Goal: Find contact information: Find contact information

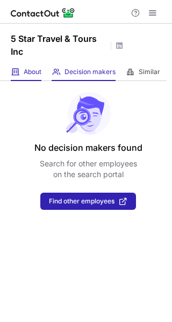
click at [38, 68] on span "About" at bounding box center [33, 72] width 18 height 9
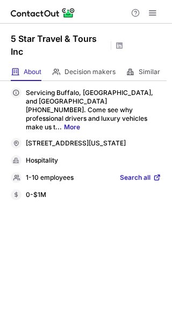
click at [140, 174] on span "Search all" at bounding box center [135, 178] width 31 height 10
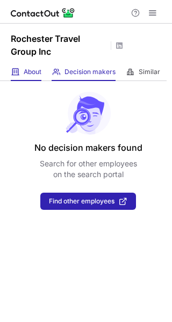
click at [21, 77] on div "About About Company" at bounding box center [26, 72] width 31 height 18
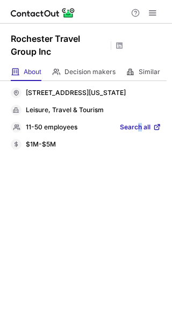
click at [141, 132] on div "11-50 employees Search all" at bounding box center [86, 127] width 150 height 11
click at [141, 132] on span "Search all" at bounding box center [135, 128] width 31 height 10
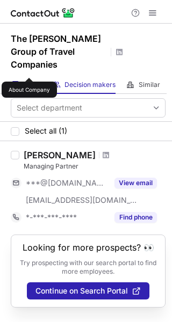
click at [29, 80] on span "About" at bounding box center [33, 84] width 18 height 9
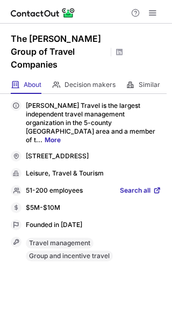
click at [145, 161] on div "DePrez Travel is the largest independent travel management organization in the …" at bounding box center [86, 180] width 150 height 161
click at [148, 186] on span "Search all" at bounding box center [135, 191] width 31 height 10
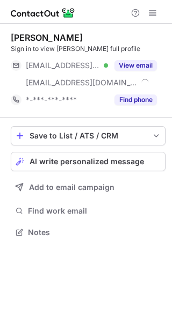
scroll to position [225, 172]
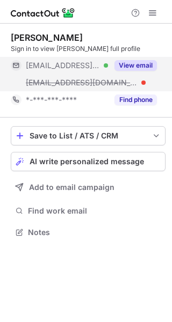
click at [123, 67] on button "View email" at bounding box center [135, 65] width 42 height 11
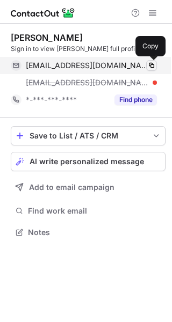
click at [155, 66] on span at bounding box center [151, 65] width 9 height 9
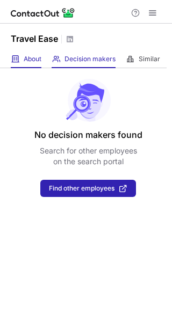
click at [18, 59] on span at bounding box center [15, 59] width 9 height 9
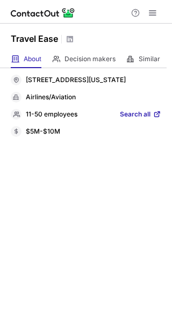
click at [150, 120] on span "Search all" at bounding box center [135, 115] width 31 height 10
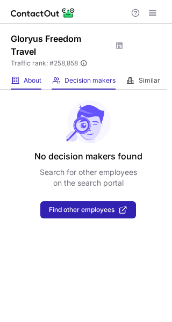
click at [18, 79] on span at bounding box center [15, 80] width 9 height 9
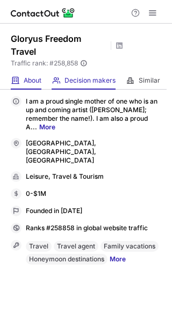
click at [89, 72] on div "Decision makers View Employees" at bounding box center [84, 81] width 64 height 18
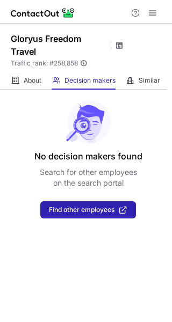
click at [119, 48] on span at bounding box center [119, 45] width 9 height 9
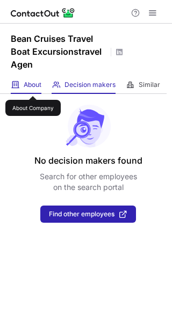
click at [33, 86] on span "About" at bounding box center [33, 84] width 18 height 9
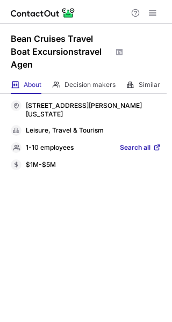
click at [153, 147] on span at bounding box center [156, 147] width 9 height 9
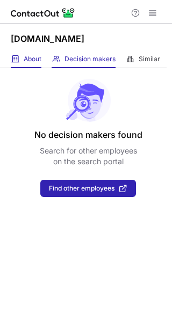
click at [26, 54] on div "About About Company" at bounding box center [26, 59] width 31 height 18
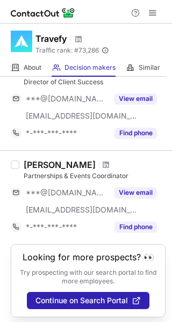
scroll to position [661, 0]
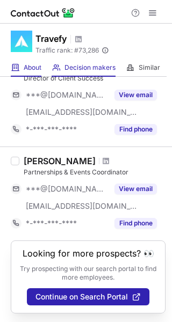
click at [24, 60] on div "About About Company" at bounding box center [26, 68] width 31 height 18
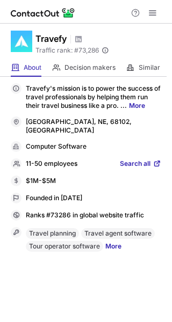
click at [153, 159] on span at bounding box center [156, 163] width 9 height 9
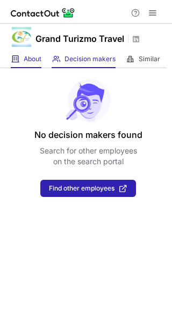
click at [13, 64] on div "About About Company" at bounding box center [26, 59] width 31 height 18
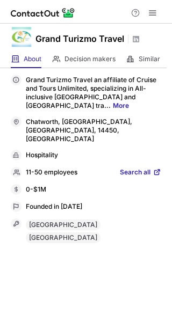
click at [154, 168] on span at bounding box center [156, 172] width 9 height 9
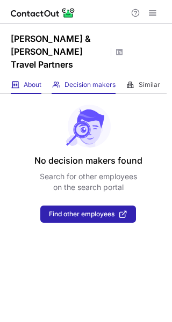
click at [15, 80] on span at bounding box center [15, 84] width 9 height 9
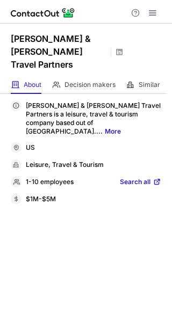
click at [157, 178] on span at bounding box center [156, 182] width 9 height 9
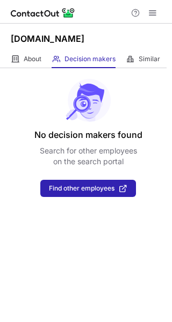
click at [40, 50] on div "[DOMAIN_NAME]" at bounding box center [86, 37] width 172 height 27
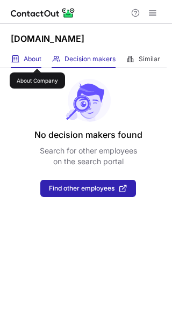
click at [37, 59] on span "About" at bounding box center [33, 59] width 18 height 9
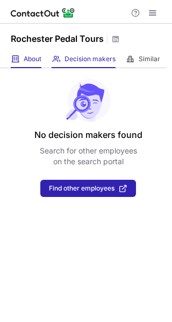
click at [28, 56] on span "About" at bounding box center [33, 59] width 18 height 9
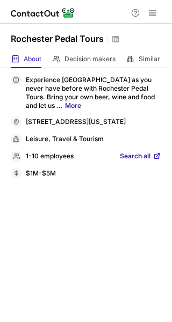
click at [148, 161] on span "Search all" at bounding box center [135, 157] width 31 height 10
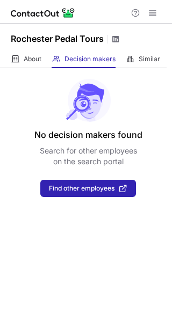
click at [112, 35] on span at bounding box center [115, 39] width 9 height 9
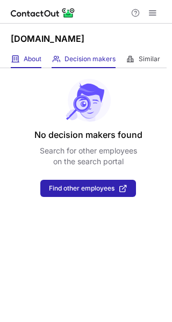
click at [27, 56] on span "About" at bounding box center [33, 59] width 18 height 9
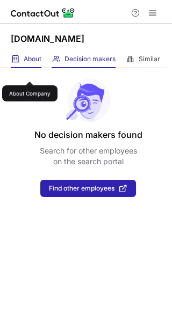
click at [28, 63] on span "About" at bounding box center [33, 59] width 18 height 9
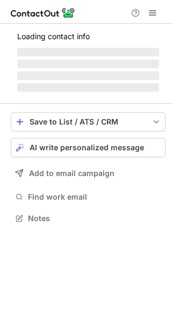
scroll to position [208, 172]
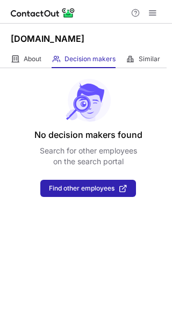
click at [30, 50] on div "[DOMAIN_NAME]" at bounding box center [86, 37] width 172 height 27
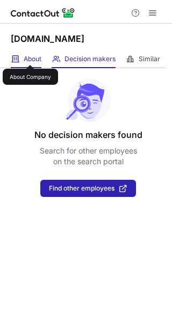
click at [30, 55] on span "About" at bounding box center [33, 59] width 18 height 9
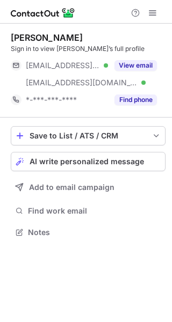
scroll to position [225, 172]
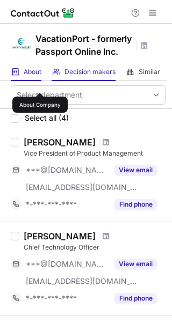
click at [40, 76] on span "About" at bounding box center [33, 72] width 18 height 9
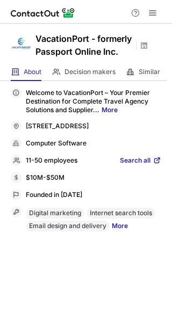
click at [141, 166] on span "Search all" at bounding box center [135, 161] width 31 height 10
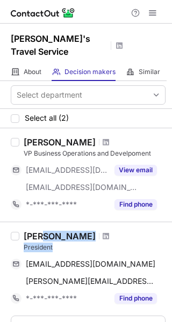
drag, startPoint x: 69, startPoint y: 229, endPoint x: 40, endPoint y: 226, distance: 29.1
click at [40, 231] on div "Lori Chaba President" at bounding box center [95, 241] width 142 height 21
drag, startPoint x: 70, startPoint y: 223, endPoint x: 20, endPoint y: 224, distance: 49.9
click at [20, 231] on div "[PERSON_NAME] President [EMAIL_ADDRESS][DOMAIN_NAME] [PERSON_NAME] [PERSON_NAME…" at bounding box center [92, 269] width 146 height 76
copy div "Lori Chaba"
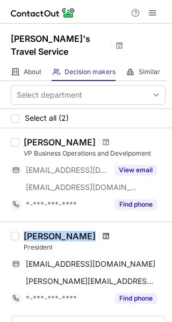
click at [103, 232] on span at bounding box center [106, 236] width 6 height 9
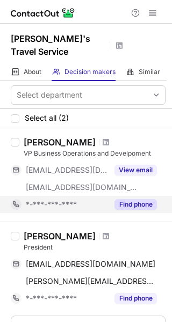
scroll to position [62, 0]
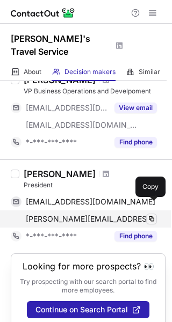
click at [152, 215] on span at bounding box center [151, 219] width 9 height 9
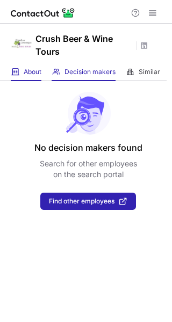
click at [41, 70] on span "About" at bounding box center [33, 72] width 18 height 9
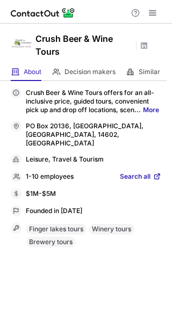
click at [159, 172] on span at bounding box center [156, 176] width 9 height 9
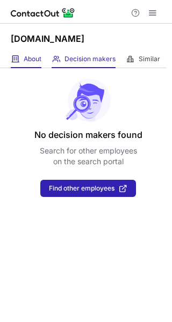
click at [28, 52] on div "About About Company" at bounding box center [26, 59] width 31 height 18
click at [42, 64] on div "About About Company Decision makers View Employees Similar Similar Companies" at bounding box center [83, 59] width 166 height 18
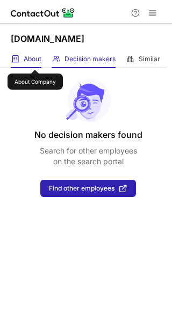
click at [37, 53] on div "About About Company" at bounding box center [26, 59] width 31 height 18
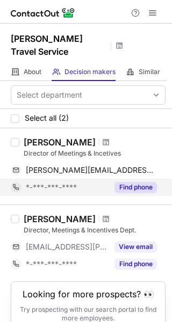
scroll to position [28, 0]
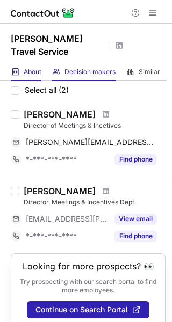
click at [29, 68] on span "About" at bounding box center [33, 72] width 18 height 9
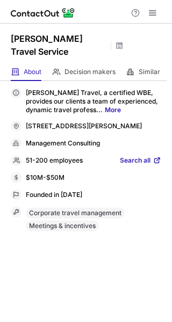
click at [156, 156] on span at bounding box center [156, 160] width 9 height 9
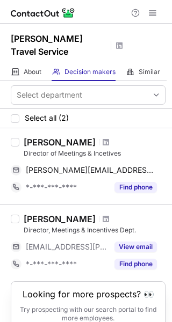
click at [122, 35] on div "Van Zile Travel Service" at bounding box center [86, 44] width 172 height 40
click at [117, 41] on span at bounding box center [119, 45] width 9 height 9
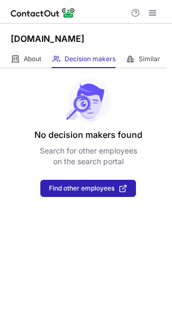
click at [43, 55] on div "About About Company Decision makers View Employees Similar Similar Companies" at bounding box center [83, 59] width 166 height 18
click at [23, 58] on div "About About Company" at bounding box center [26, 59] width 31 height 18
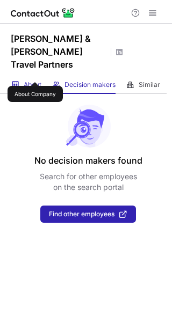
click at [35, 80] on span "About" at bounding box center [33, 84] width 18 height 9
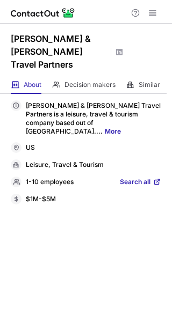
click at [152, 178] on link "Search all" at bounding box center [140, 183] width 41 height 10
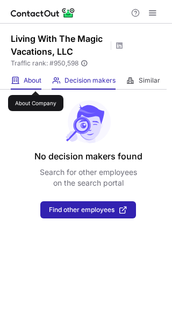
click at [35, 82] on span "About" at bounding box center [33, 80] width 18 height 9
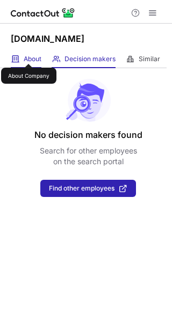
click at [28, 55] on span "About" at bounding box center [33, 59] width 18 height 9
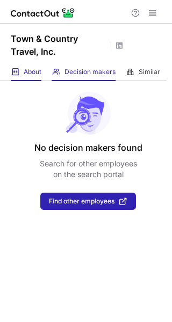
drag, startPoint x: 45, startPoint y: 72, endPoint x: 31, endPoint y: 73, distance: 14.0
click at [45, 72] on div "About About Company Decision makers View Employees Similar Similar Companies" at bounding box center [83, 72] width 166 height 18
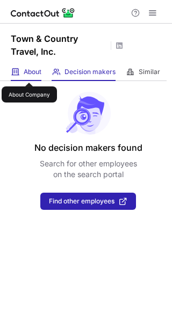
click at [28, 73] on span "About" at bounding box center [33, 72] width 18 height 9
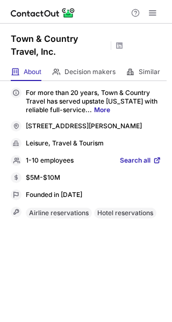
click at [146, 166] on span "Search all" at bounding box center [135, 161] width 31 height 10
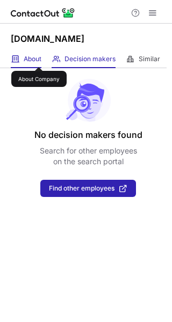
click at [39, 57] on span "About" at bounding box center [33, 59] width 18 height 9
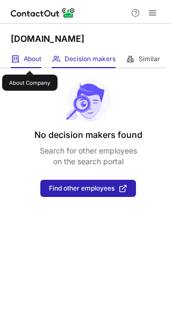
click at [30, 61] on span "About" at bounding box center [33, 59] width 18 height 9
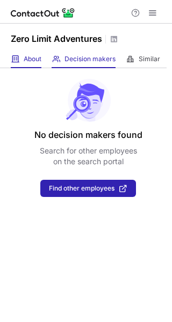
click at [36, 56] on span "About" at bounding box center [33, 59] width 18 height 9
click at [25, 63] on div "About About Company" at bounding box center [26, 59] width 31 height 18
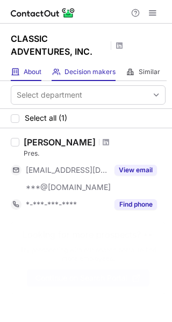
click at [29, 77] on div "About About Company" at bounding box center [26, 72] width 31 height 18
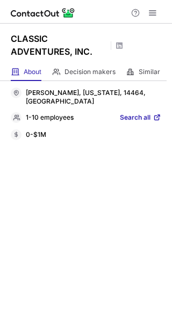
click at [143, 113] on span "Search all" at bounding box center [135, 118] width 31 height 10
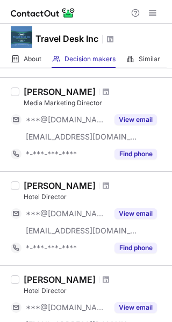
scroll to position [143, 0]
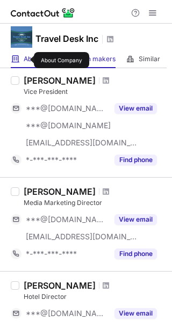
click at [27, 60] on span "About" at bounding box center [33, 59] width 18 height 9
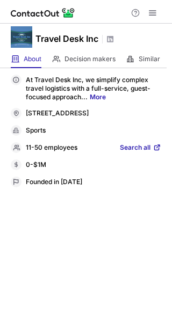
click at [145, 147] on span "Search all" at bounding box center [135, 148] width 31 height 10
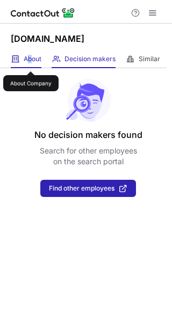
drag, startPoint x: 28, startPoint y: 58, endPoint x: 29, endPoint y: 65, distance: 6.5
click at [27, 57] on span "About" at bounding box center [33, 59] width 18 height 9
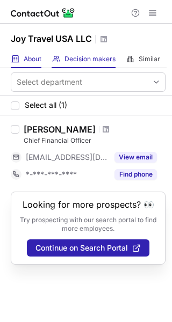
click at [13, 60] on span at bounding box center [15, 59] width 9 height 9
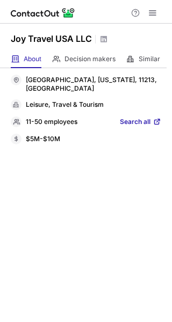
click at [143, 118] on span "Search all" at bounding box center [135, 123] width 31 height 10
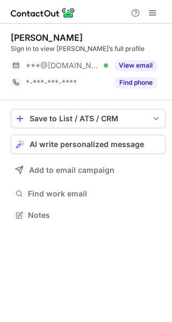
scroll to position [208, 172]
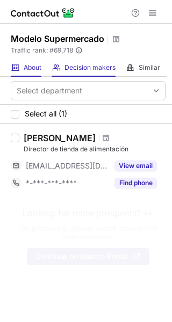
click at [19, 67] on div "About About Company" at bounding box center [26, 68] width 31 height 18
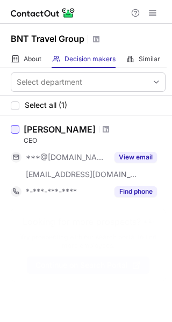
copy div "[PERSON_NAME]"
drag, startPoint x: 103, startPoint y: 131, endPoint x: 13, endPoint y: 128, distance: 89.2
click at [17, 129] on div "[PERSON_NAME] CEO ***@[DOMAIN_NAME] [EMAIL_ADDRESS][DOMAIN_NAME] View email *-*…" at bounding box center [86, 161] width 172 height 93
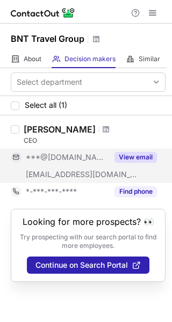
click at [153, 156] on button "View email" at bounding box center [135, 157] width 42 height 11
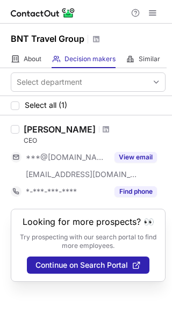
click at [112, 134] on div "[PERSON_NAME]" at bounding box center [95, 129] width 142 height 11
click at [113, 130] on div at bounding box center [106, 129] width 14 height 6
click at [107, 132] on div at bounding box center [106, 129] width 14 height 6
click at [109, 129] on span at bounding box center [106, 129] width 6 height 9
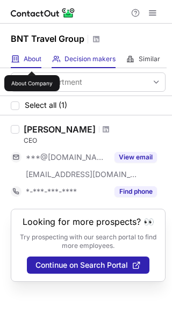
click at [32, 62] on span "About" at bounding box center [33, 59] width 18 height 9
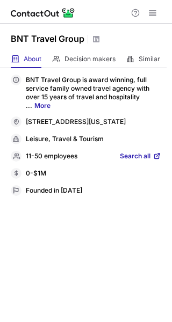
click at [140, 171] on div "BNT Travel Group is award winning, full service family owned travel agency with…" at bounding box center [86, 135] width 150 height 121
click at [139, 162] on span "Search all" at bounding box center [135, 157] width 31 height 10
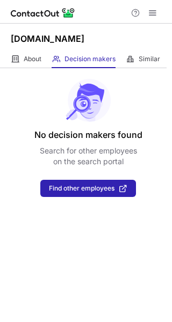
click at [21, 90] on div "No decision makers found Search for other employees on the search portal Find o…" at bounding box center [86, 132] width 172 height 129
click at [21, 77] on div "No decision makers found Search for other employees on the search portal Find o…" at bounding box center [86, 132] width 172 height 129
click at [32, 64] on div "About About Company" at bounding box center [26, 59] width 31 height 18
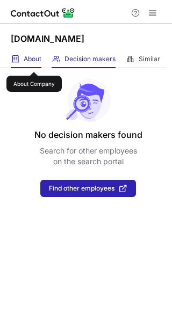
click at [32, 61] on span "About" at bounding box center [33, 59] width 18 height 9
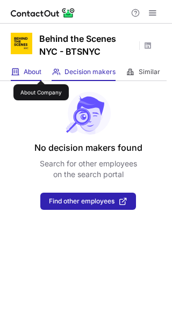
click at [39, 71] on span "About" at bounding box center [33, 72] width 18 height 9
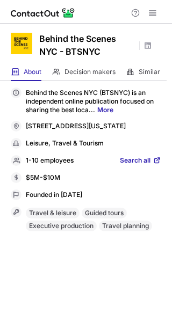
click at [151, 166] on link "Search all" at bounding box center [140, 161] width 41 height 10
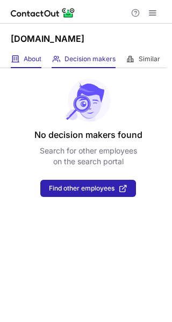
click at [37, 52] on div "About About Company" at bounding box center [26, 59] width 31 height 18
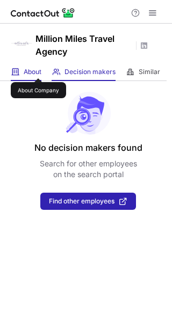
click at [38, 69] on span "About" at bounding box center [33, 72] width 18 height 9
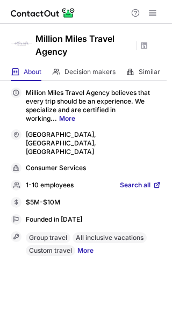
click at [151, 181] on link "Search all" at bounding box center [140, 186] width 41 height 10
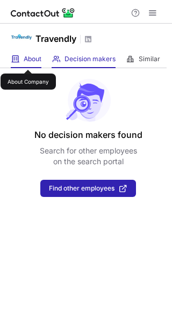
click at [28, 60] on span "About" at bounding box center [33, 59] width 18 height 9
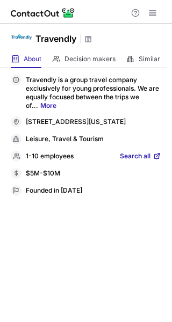
click at [132, 154] on span "Search all" at bounding box center [135, 157] width 31 height 10
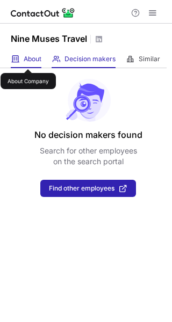
click at [28, 60] on span "About" at bounding box center [33, 59] width 18 height 9
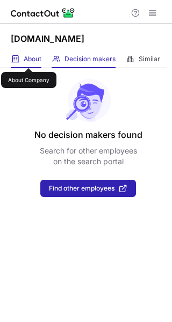
click at [28, 58] on span "About" at bounding box center [33, 59] width 18 height 9
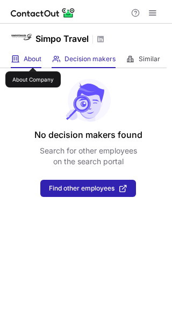
click at [32, 57] on span "About" at bounding box center [33, 59] width 18 height 9
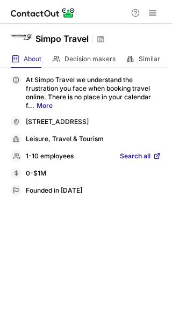
click at [136, 158] on span "Search all" at bounding box center [135, 157] width 31 height 10
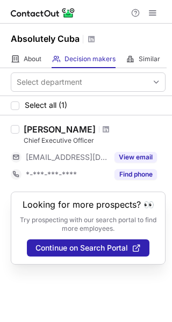
drag, startPoint x: 89, startPoint y: 128, endPoint x: 24, endPoint y: 128, distance: 65.5
click at [24, 129] on div "Danielle Linares" at bounding box center [60, 129] width 72 height 11
copy div "Danielle Linares"
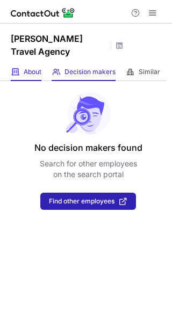
click at [30, 66] on div "About About Company" at bounding box center [26, 72] width 31 height 18
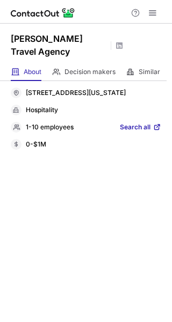
click at [150, 123] on span "Search all" at bounding box center [135, 128] width 31 height 10
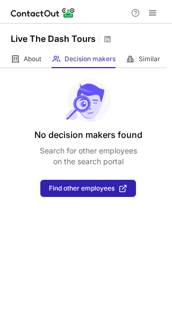
click at [49, 53] on div "About About Company Decision makers View Employees Similar Similar Companies" at bounding box center [83, 59] width 166 height 18
click at [18, 56] on span at bounding box center [15, 59] width 9 height 9
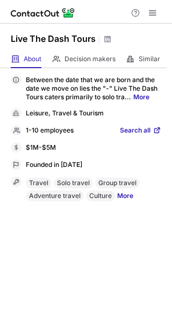
click at [161, 128] on div "Between the date that we are born and the date we move on lies the "-" Live The…" at bounding box center [86, 195] width 172 height 254
click at [158, 130] on span at bounding box center [156, 130] width 9 height 9
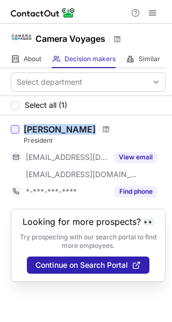
drag, startPoint x: 94, startPoint y: 126, endPoint x: 15, endPoint y: 127, distance: 78.9
click at [15, 127] on div "[PERSON_NAME] President [EMAIL_ADDRESS][DOMAIN_NAME] [EMAIL_ADDRESS][DOMAIN_NAM…" at bounding box center [86, 161] width 172 height 93
copy div "[PERSON_NAME]"
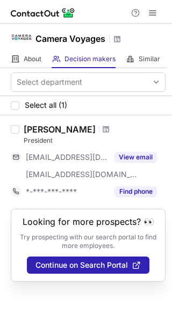
drag, startPoint x: 92, startPoint y: 127, endPoint x: 27, endPoint y: 130, distance: 64.5
click at [27, 130] on div "William Vazquez" at bounding box center [60, 129] width 72 height 11
copy div "William Vazquez"
click at [103, 129] on span at bounding box center [106, 129] width 6 height 9
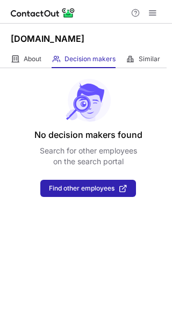
click at [35, 69] on div "No decision makers found Search for other employees on the search portal Find o…" at bounding box center [86, 132] width 172 height 129
click at [27, 66] on div "About About Company" at bounding box center [26, 59] width 31 height 18
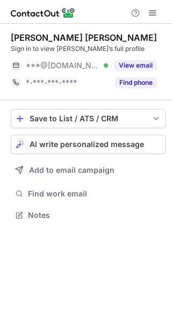
scroll to position [208, 172]
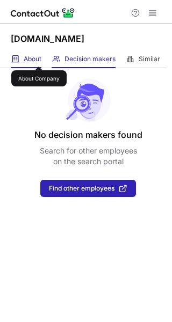
click at [39, 57] on span "About" at bounding box center [33, 59] width 18 height 9
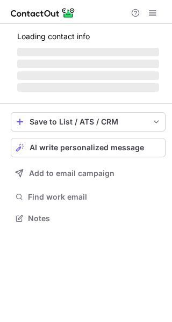
scroll to position [242, 172]
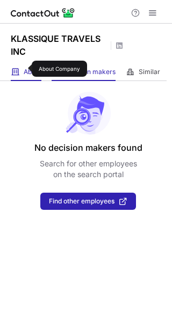
click at [25, 69] on span "About" at bounding box center [33, 72] width 18 height 9
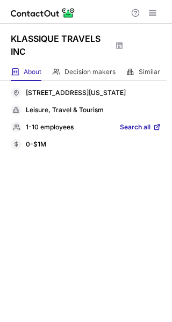
click at [136, 133] on span "Search all" at bounding box center [135, 128] width 31 height 10
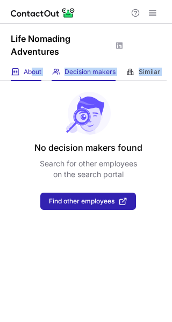
click at [34, 80] on div "Life Nomading Adventures About About Company Decision makers View Employees Sim…" at bounding box center [86, 173] width 172 height 298
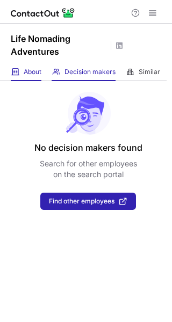
drag, startPoint x: 11, startPoint y: 63, endPoint x: 29, endPoint y: 69, distance: 19.3
click at [11, 62] on div "Life Nomading Adventures" at bounding box center [86, 44] width 172 height 40
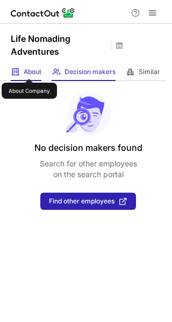
click at [29, 69] on span "About" at bounding box center [33, 72] width 18 height 9
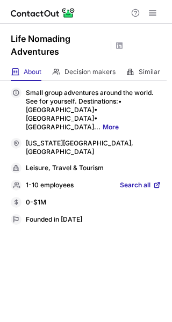
click at [150, 181] on span "Search all" at bounding box center [135, 186] width 31 height 10
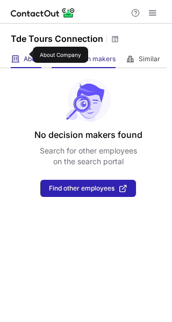
click at [26, 55] on span "About" at bounding box center [33, 59] width 18 height 9
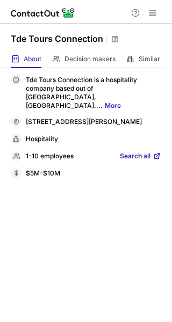
click at [137, 152] on span "Search all" at bounding box center [135, 157] width 31 height 10
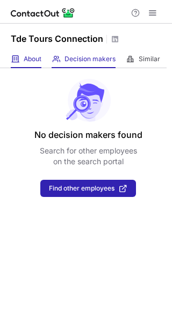
click at [28, 64] on div "About About Company" at bounding box center [26, 59] width 31 height 18
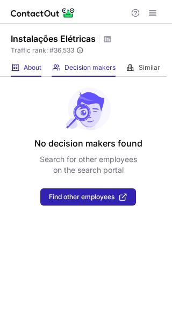
click at [42, 72] on div "About About Company Decision makers View Employees Similar Similar Companies" at bounding box center [83, 68] width 166 height 18
click at [18, 65] on span at bounding box center [15, 67] width 9 height 9
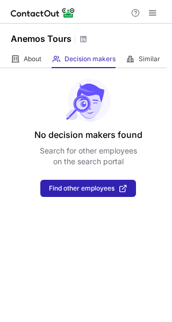
click at [42, 55] on div "About About Company Decision makers View Employees Similar Similar Companies" at bounding box center [83, 59] width 166 height 18
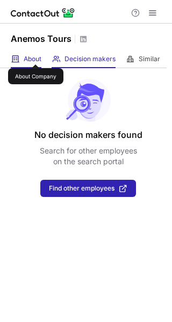
click at [35, 55] on span "About" at bounding box center [33, 59] width 18 height 9
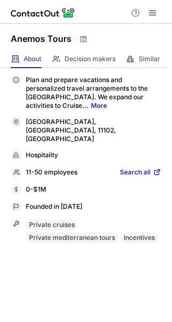
click at [141, 168] on span "Search all" at bounding box center [135, 173] width 31 height 10
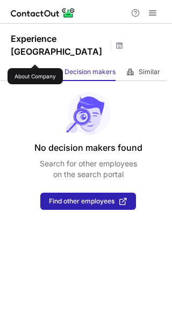
click at [35, 68] on span "About" at bounding box center [33, 72] width 18 height 9
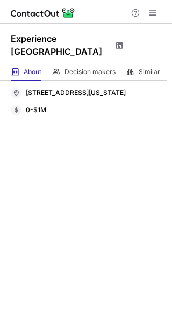
click at [115, 41] on span at bounding box center [119, 45] width 9 height 9
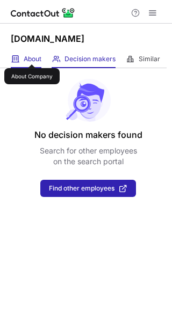
click at [32, 55] on span "About" at bounding box center [33, 59] width 18 height 9
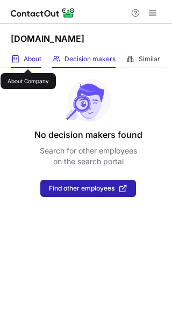
click at [28, 60] on span "About" at bounding box center [33, 59] width 18 height 9
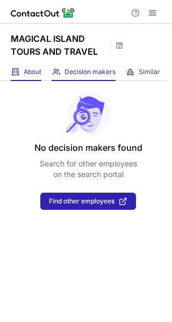
click at [32, 75] on span "About" at bounding box center [33, 72] width 18 height 9
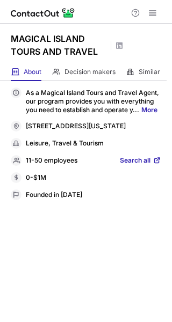
click at [141, 158] on span "Search all" at bounding box center [135, 161] width 31 height 10
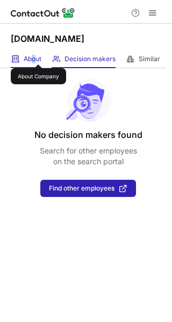
click at [33, 58] on span "About" at bounding box center [33, 59] width 18 height 9
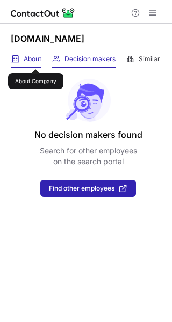
click at [34, 58] on span "About" at bounding box center [33, 59] width 18 height 9
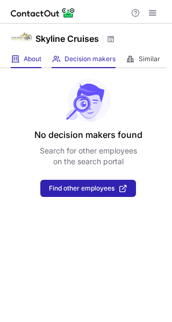
click at [36, 53] on div "About About Company" at bounding box center [26, 59] width 31 height 18
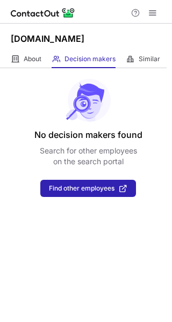
click at [35, 69] on div "No decision makers found Search for other employees on the search portal Find o…" at bounding box center [86, 132] width 172 height 129
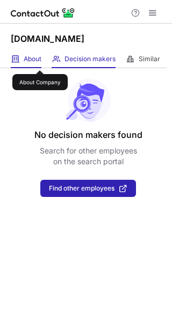
click at [39, 61] on span "About" at bounding box center [33, 59] width 18 height 9
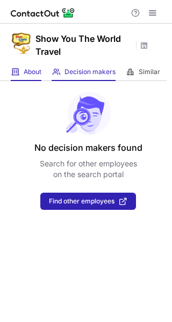
click at [12, 75] on span at bounding box center [15, 72] width 9 height 9
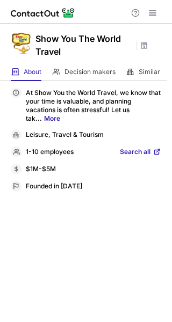
click at [148, 157] on div "At Show You the World Travel, we know that your time is valuable, and planning …" at bounding box center [86, 139] width 150 height 104
click at [147, 155] on span "Search all" at bounding box center [135, 153] width 31 height 10
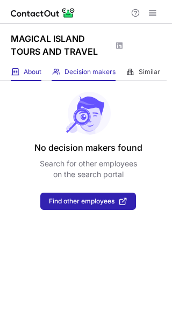
click at [13, 79] on div "About About Company" at bounding box center [26, 72] width 31 height 18
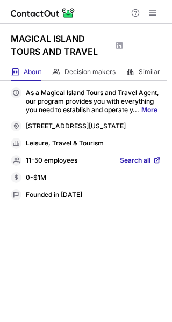
click at [135, 158] on span "Search all" at bounding box center [135, 161] width 31 height 10
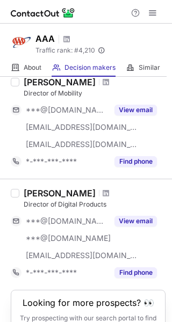
scroll to position [908, 0]
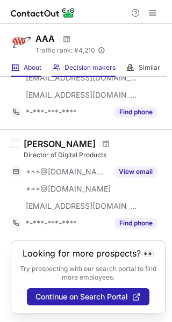
click at [29, 70] on span "About" at bounding box center [33, 67] width 18 height 9
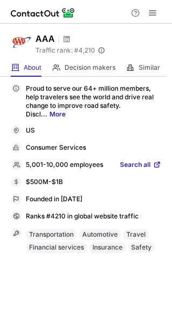
click at [142, 162] on span "Search all" at bounding box center [135, 165] width 31 height 10
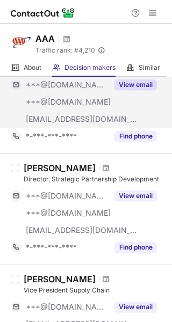
scroll to position [161, 0]
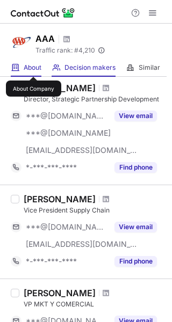
click at [33, 67] on span "About" at bounding box center [33, 67] width 18 height 9
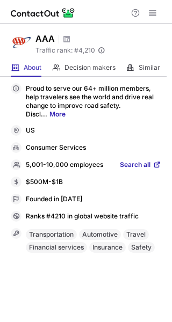
click at [138, 162] on span "Search all" at bounding box center [135, 165] width 31 height 10
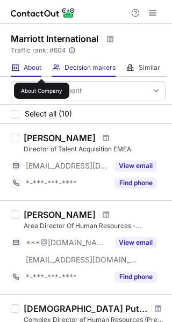
click at [41, 69] on span "About" at bounding box center [33, 67] width 18 height 9
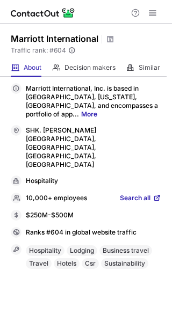
click at [153, 194] on span at bounding box center [156, 198] width 9 height 9
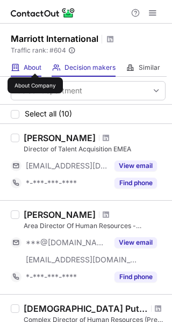
click at [35, 64] on span "About" at bounding box center [33, 67] width 18 height 9
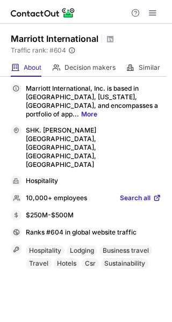
click at [147, 194] on span "Search all" at bounding box center [135, 199] width 31 height 10
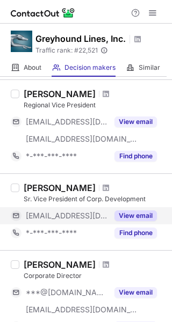
scroll to position [788, 0]
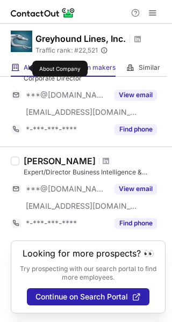
click at [25, 69] on span "About" at bounding box center [33, 67] width 18 height 9
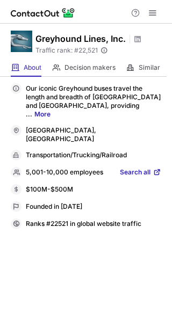
click at [135, 168] on span "Search all" at bounding box center [135, 173] width 31 height 10
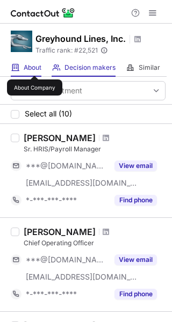
click at [34, 65] on span "About" at bounding box center [33, 67] width 18 height 9
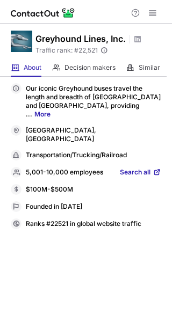
click at [152, 168] on span at bounding box center [156, 172] width 9 height 9
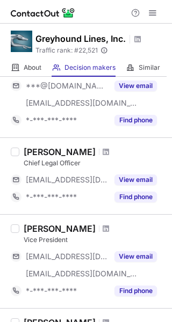
scroll to position [268, 0]
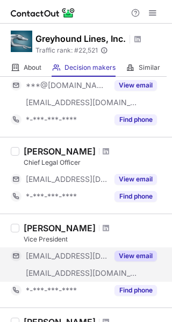
click at [144, 255] on button "View email" at bounding box center [135, 256] width 42 height 11
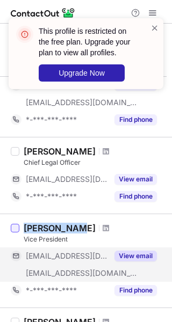
copy div "[PERSON_NAME]"
drag, startPoint x: 80, startPoint y: 231, endPoint x: 18, endPoint y: 231, distance: 61.7
click at [18, 231] on div "Ray Mcqueen Vice President ***@sncglobal.net ***@greyhound.com View email *-***…" at bounding box center [86, 261] width 172 height 94
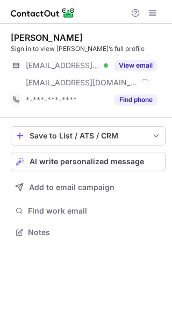
scroll to position [225, 172]
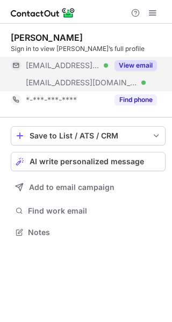
click at [150, 67] on button "View email" at bounding box center [135, 65] width 42 height 11
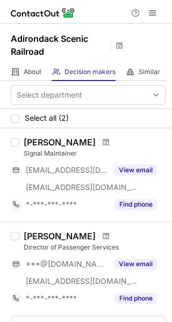
scroll to position [75, 0]
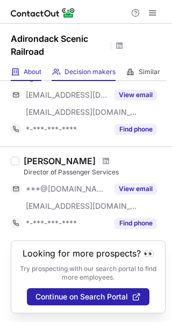
click at [21, 71] on div "About About Company" at bounding box center [26, 72] width 31 height 18
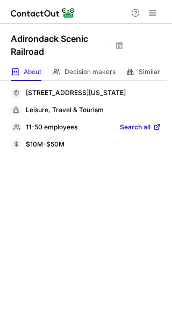
click at [131, 123] on span "Search all" at bounding box center [135, 128] width 31 height 10
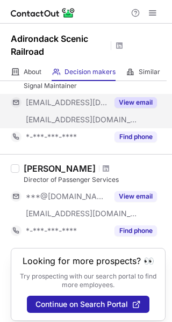
scroll to position [75, 0]
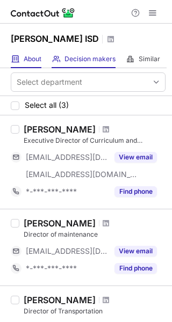
click at [35, 63] on div "About About Company" at bounding box center [26, 59] width 31 height 18
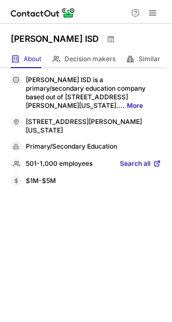
click at [155, 159] on span at bounding box center [156, 163] width 9 height 9
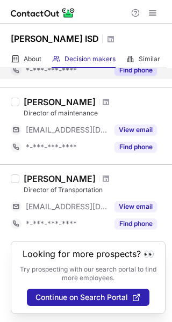
scroll to position [122, 0]
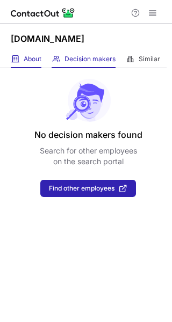
click at [28, 63] on span "About" at bounding box center [33, 59] width 18 height 9
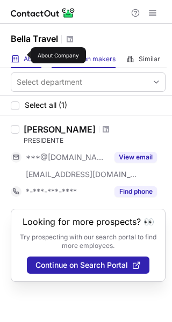
click at [24, 55] on span "About" at bounding box center [33, 59] width 18 height 9
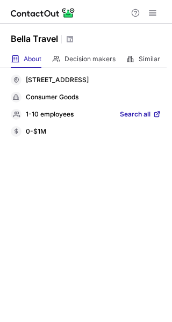
click at [144, 109] on div "1-10 employees Search all" at bounding box center [86, 114] width 150 height 11
click at [142, 115] on span "Search all" at bounding box center [135, 115] width 31 height 10
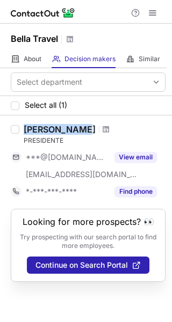
drag, startPoint x: 70, startPoint y: 130, endPoint x: 8, endPoint y: 129, distance: 62.3
click at [8, 129] on div "Tio Ferreira PRESIDENTE ***@yahoo.com ***@bellastravel.com View email *-***-***…" at bounding box center [86, 161] width 172 height 93
copy div "[PERSON_NAME]"
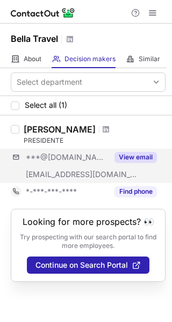
click at [157, 153] on div "***@yahoo.com ***@bellastravel.com View email" at bounding box center [88, 166] width 155 height 34
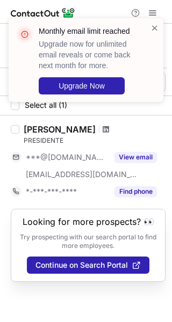
click at [84, 124] on div "Tio Ferreira" at bounding box center [95, 129] width 142 height 11
click at [103, 128] on span at bounding box center [106, 129] width 6 height 9
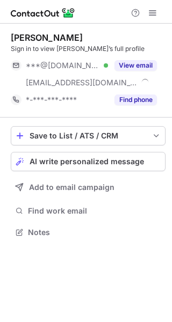
scroll to position [225, 172]
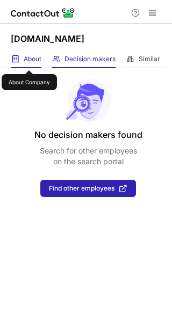
click at [29, 61] on span "About" at bounding box center [33, 59] width 18 height 9
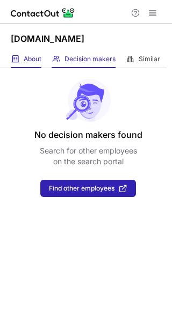
click at [40, 54] on div "About About Company" at bounding box center [26, 59] width 31 height 18
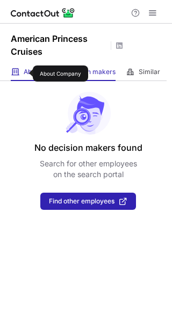
click at [26, 74] on span "About" at bounding box center [33, 72] width 18 height 9
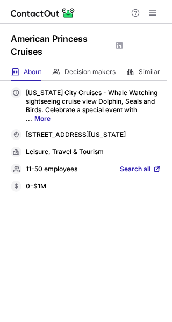
click at [155, 173] on span at bounding box center [156, 169] width 9 height 9
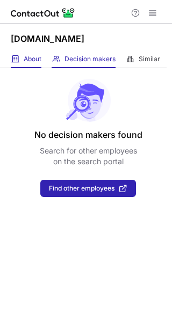
click at [33, 52] on div "About About Company" at bounding box center [26, 59] width 31 height 18
click at [11, 59] on span at bounding box center [15, 59] width 9 height 9
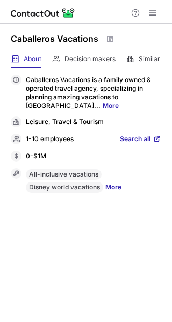
click at [152, 141] on span at bounding box center [156, 139] width 9 height 9
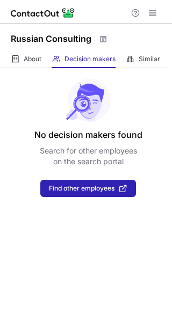
click at [40, 71] on div "No decision makers found Search for other employees on the search portal Find o…" at bounding box center [86, 132] width 172 height 129
click at [40, 68] on div "About About Company" at bounding box center [26, 59] width 31 height 18
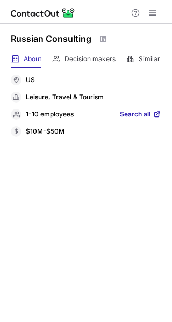
click at [140, 116] on span "Search all" at bounding box center [135, 115] width 31 height 10
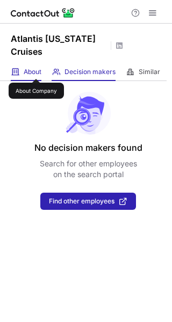
click at [36, 69] on span "About" at bounding box center [33, 72] width 18 height 9
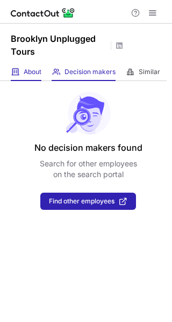
click at [25, 65] on div "About About Company" at bounding box center [26, 72] width 31 height 18
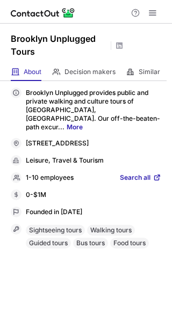
click at [153, 173] on span at bounding box center [156, 177] width 9 height 9
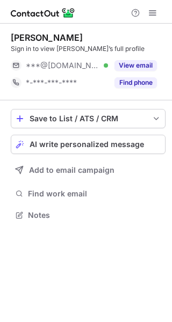
scroll to position [208, 172]
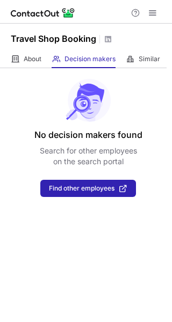
click at [38, 47] on div "Travel Shop Booking" at bounding box center [86, 37] width 172 height 27
click at [34, 54] on div "About About Company" at bounding box center [26, 59] width 31 height 18
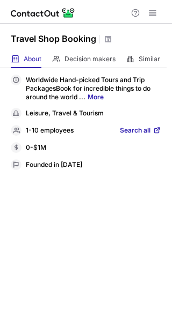
click at [148, 133] on span "Search all" at bounding box center [135, 131] width 31 height 10
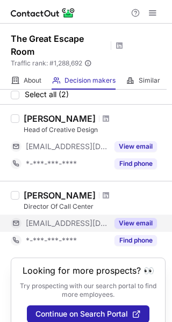
scroll to position [49, 0]
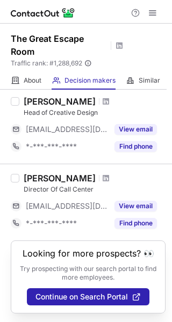
click at [38, 68] on div "The Great Escape Room Traffic rank: # 1,288,692 Global website ranking" at bounding box center [86, 48] width 172 height 48
click at [32, 75] on div "About About Company" at bounding box center [26, 81] width 31 height 18
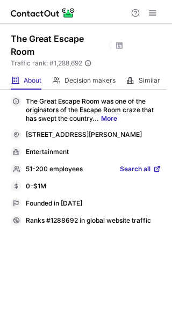
click at [145, 163] on div "The Great Escape Room was one of the originators of the Escape Room craze that …" at bounding box center [86, 161] width 150 height 130
click at [136, 169] on span "Search all" at bounding box center [135, 170] width 31 height 10
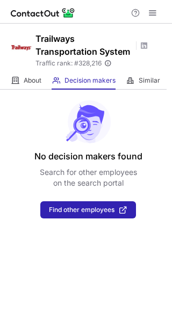
click at [27, 69] on div "Trailways Transportation System Traffic rank: # 328,216 Global website ranking" at bounding box center [86, 48] width 172 height 48
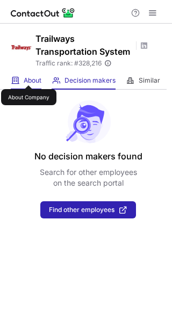
click at [28, 76] on span "About" at bounding box center [33, 80] width 18 height 9
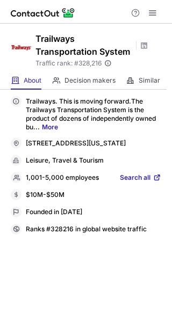
click at [147, 177] on div "Trailways. This is moving forward.The Trailways Transportation System is the pr…" at bounding box center [86, 165] width 150 height 138
click at [147, 181] on span "Search all" at bounding box center [135, 178] width 31 height 10
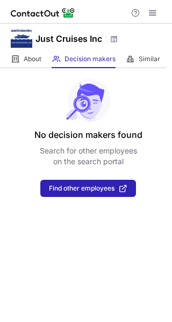
click at [45, 56] on div "About About Company Decision makers View Employees Similar Similar Companies" at bounding box center [83, 59] width 166 height 18
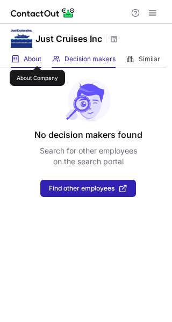
click at [37, 56] on span "About" at bounding box center [33, 59] width 18 height 9
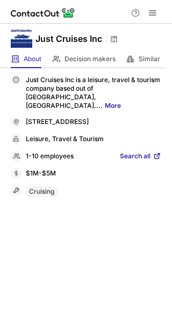
click at [134, 153] on span "Search all" at bounding box center [135, 157] width 31 height 10
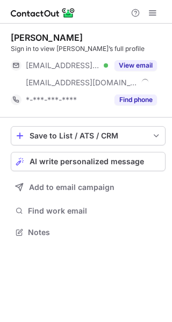
scroll to position [225, 172]
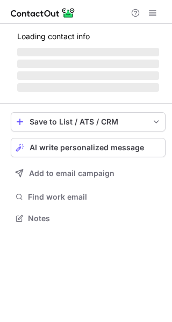
scroll to position [208, 172]
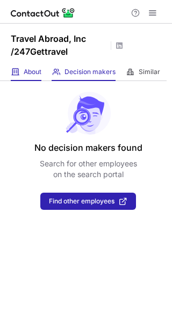
click at [32, 65] on div "About About Company" at bounding box center [26, 72] width 31 height 18
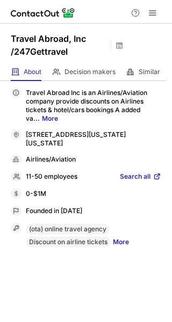
click at [145, 172] on div "11-50 employees Search all" at bounding box center [86, 176] width 150 height 11
click at [145, 173] on span "Search all" at bounding box center [135, 177] width 31 height 10
